Goal: Navigation & Orientation: Find specific page/section

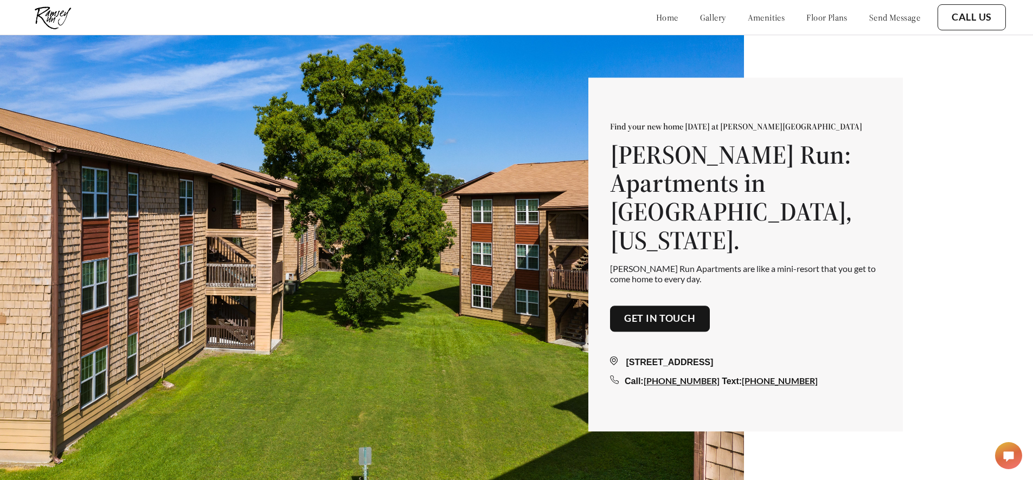
click at [640, 313] on link "Get in touch" at bounding box center [660, 319] width 72 height 12
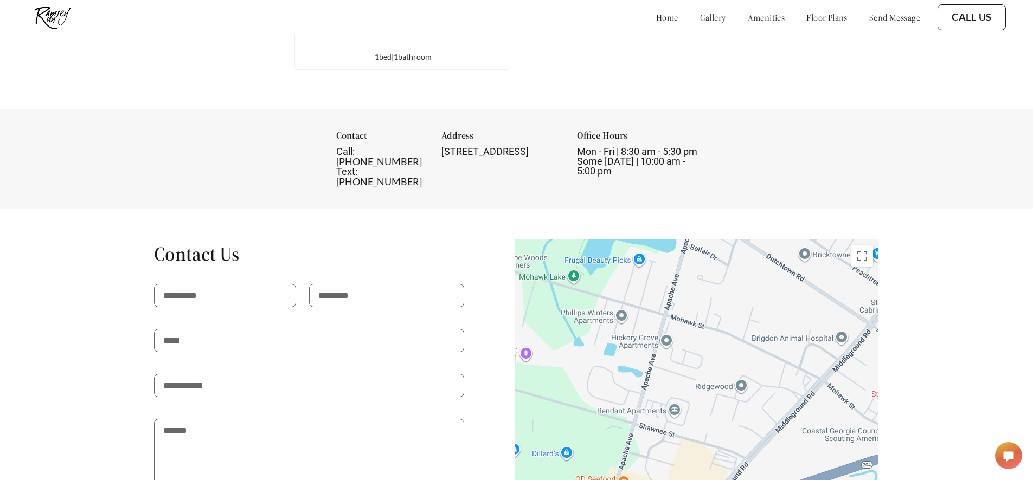
scroll to position [1389, 0]
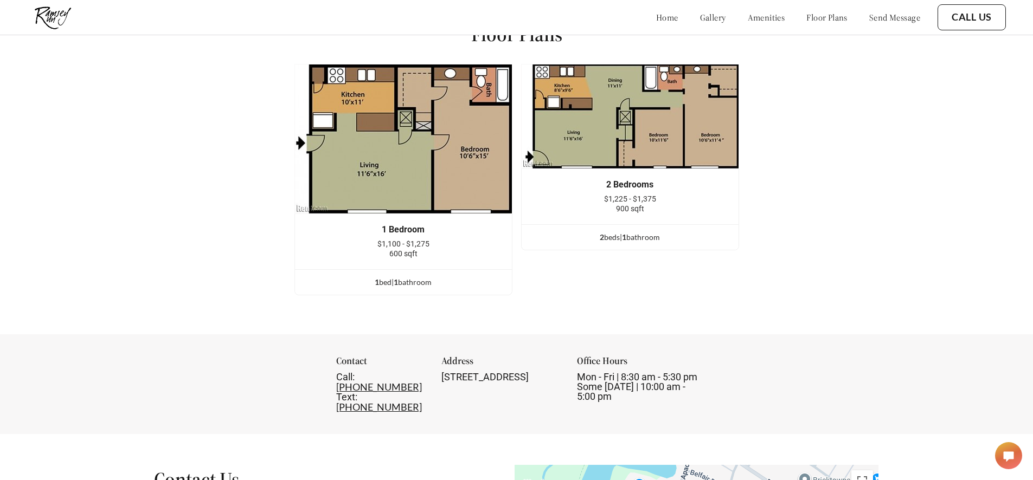
click at [700, 16] on link "gallery" at bounding box center [713, 17] width 26 height 11
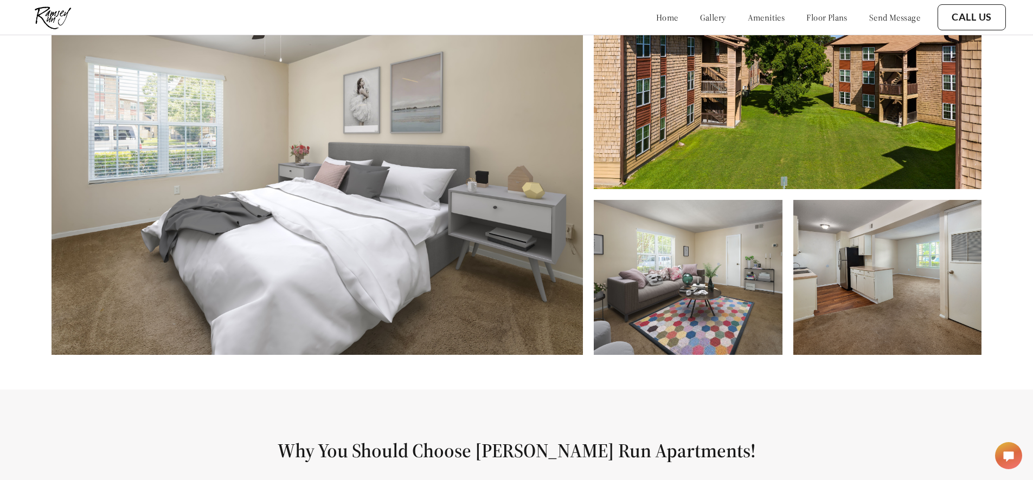
scroll to position [579, 0]
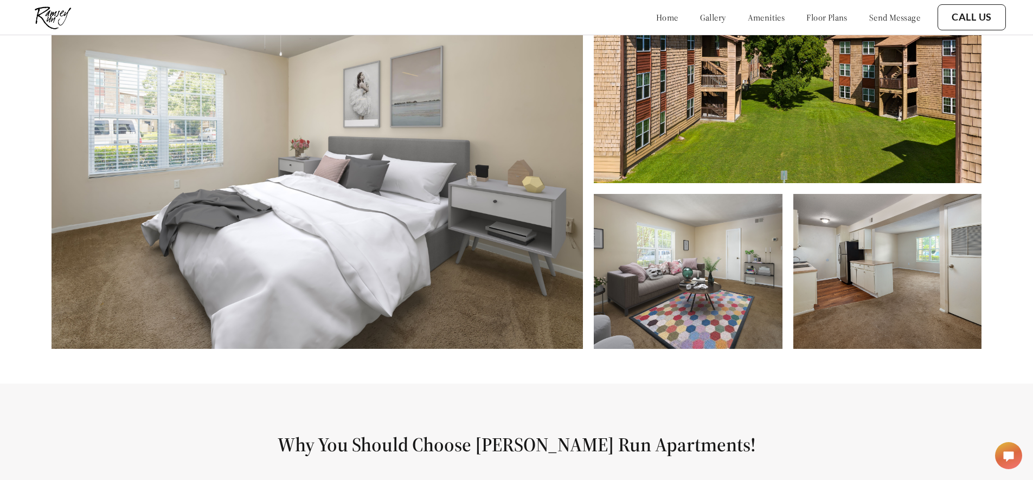
click at [710, 282] on img at bounding box center [688, 271] width 188 height 155
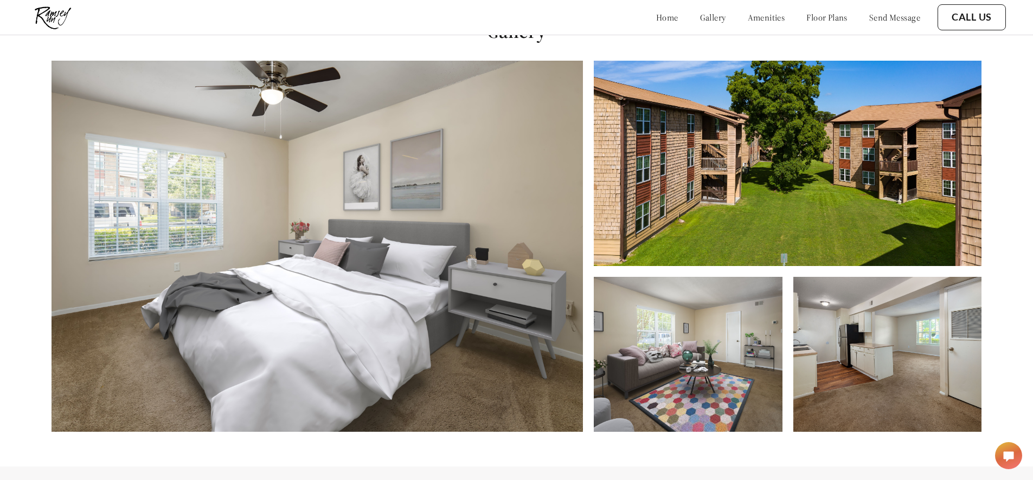
scroll to position [443, 0]
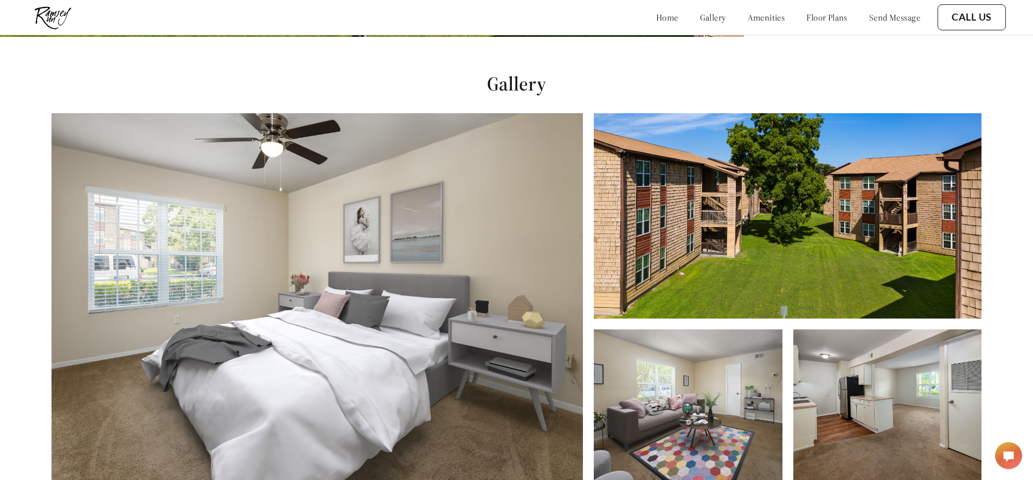
click at [700, 16] on link "gallery" at bounding box center [713, 17] width 26 height 11
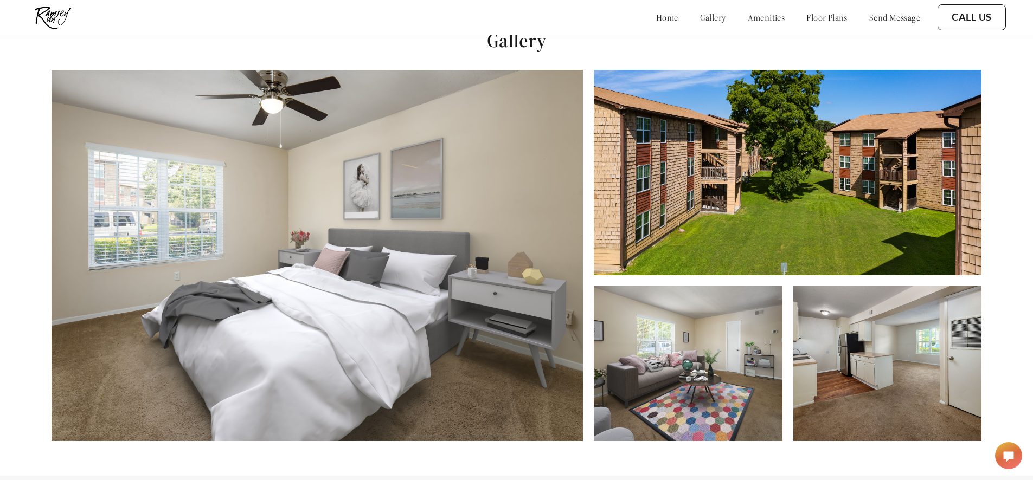
scroll to position [488, 0]
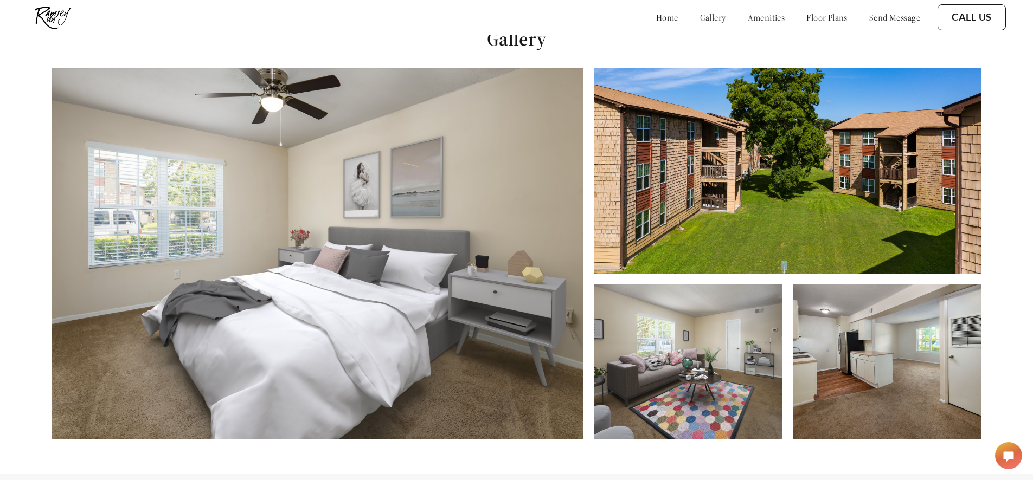
click at [700, 16] on link "gallery" at bounding box center [713, 17] width 26 height 11
click at [838, 16] on link "floor plans" at bounding box center [826, 17] width 41 height 11
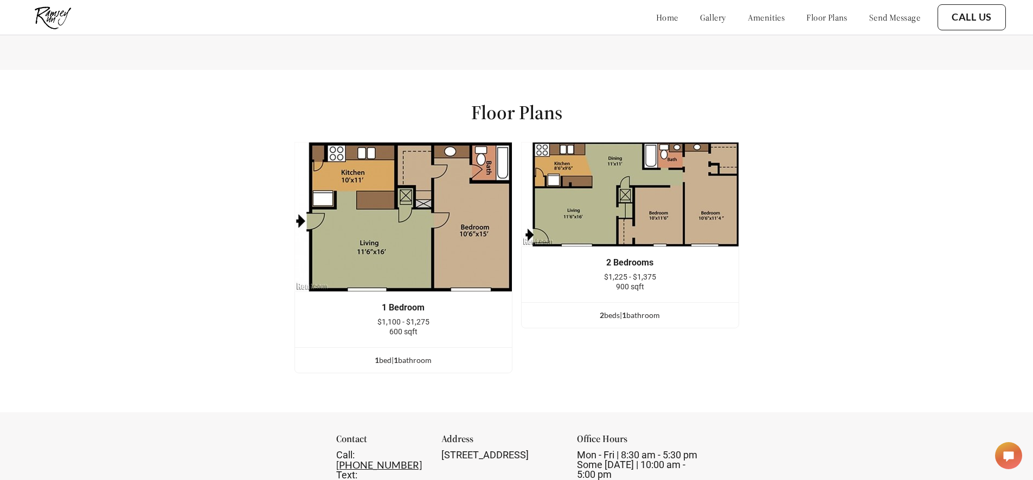
scroll to position [1299, 0]
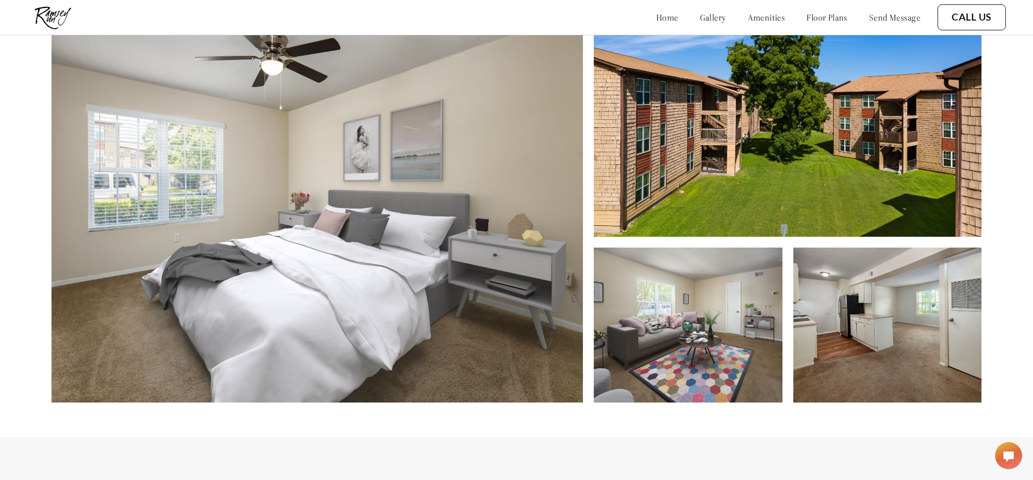
scroll to position [488, 0]
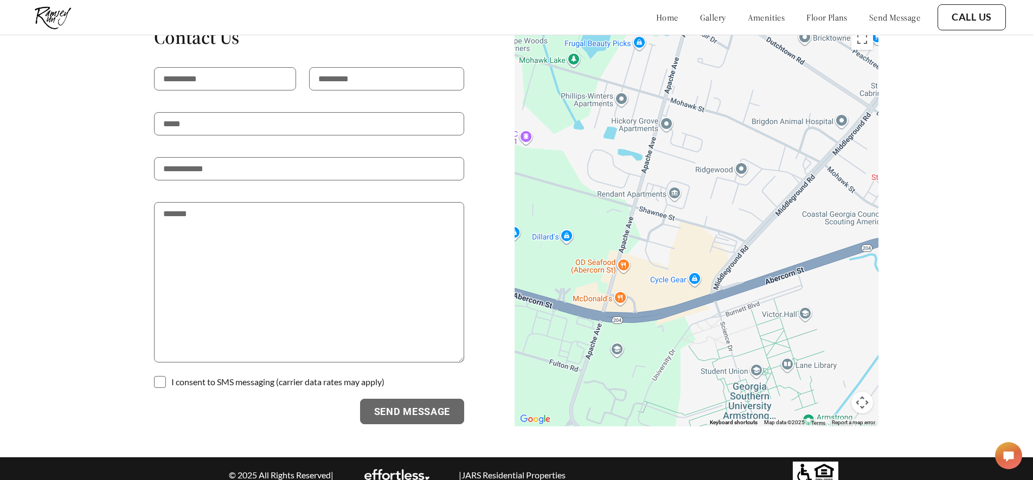
scroll to position [1841, 0]
